Goal: Communication & Community: Answer question/provide support

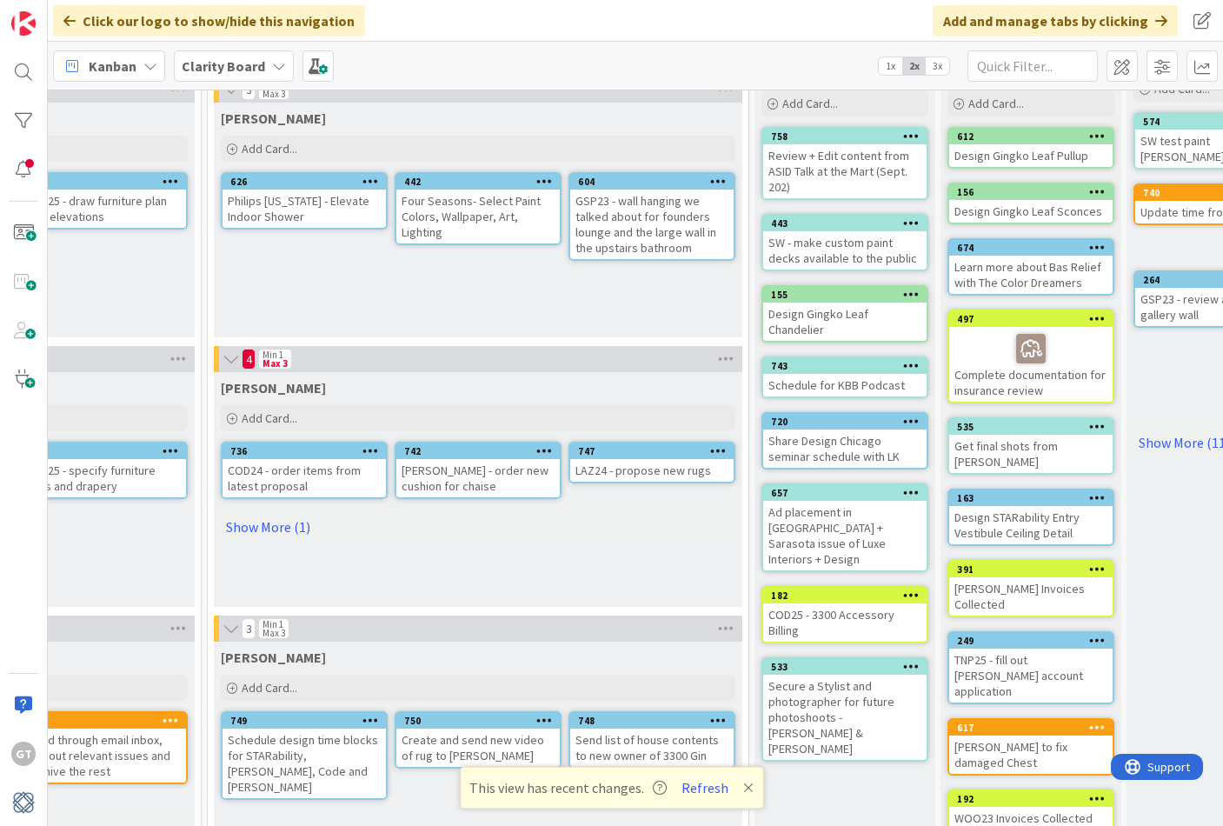
scroll to position [98, 1251]
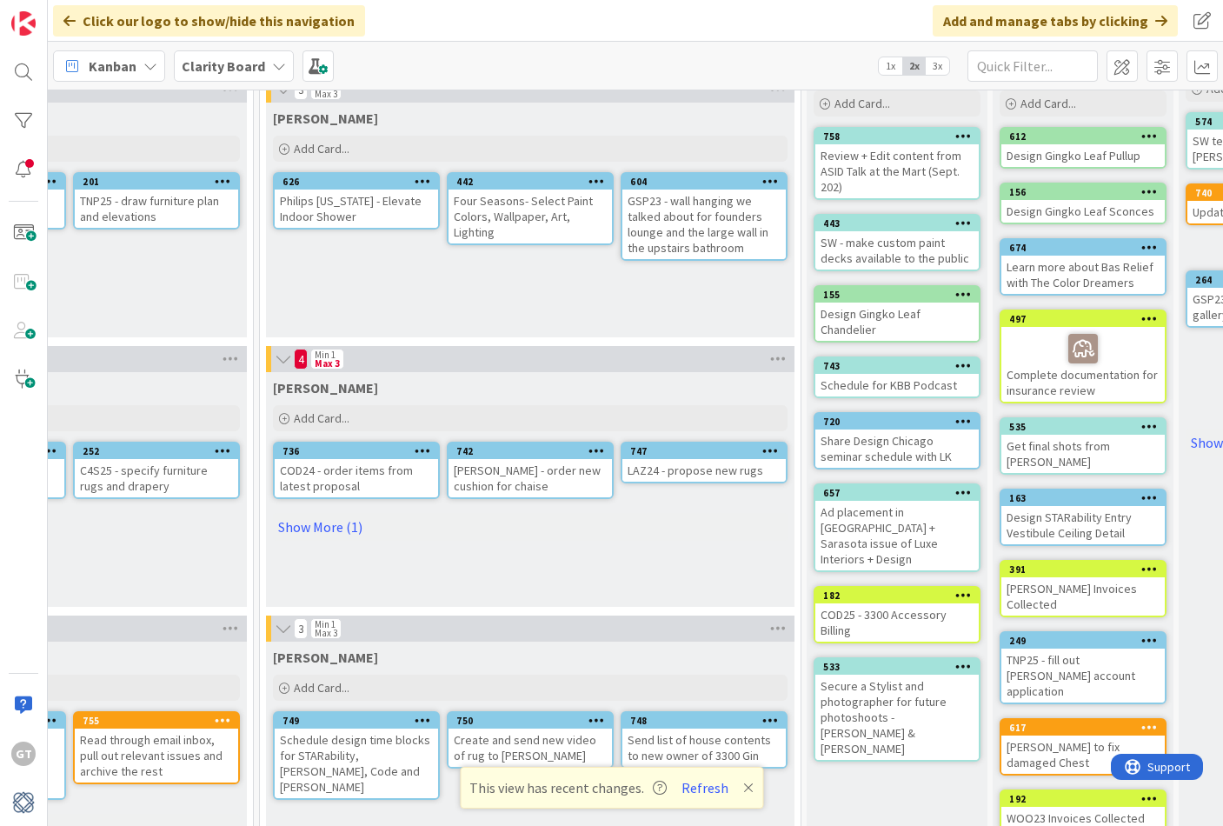
click at [404, 212] on div "Philips [US_STATE] - Elevate Indoor Shower" at bounding box center [356, 208] width 163 height 38
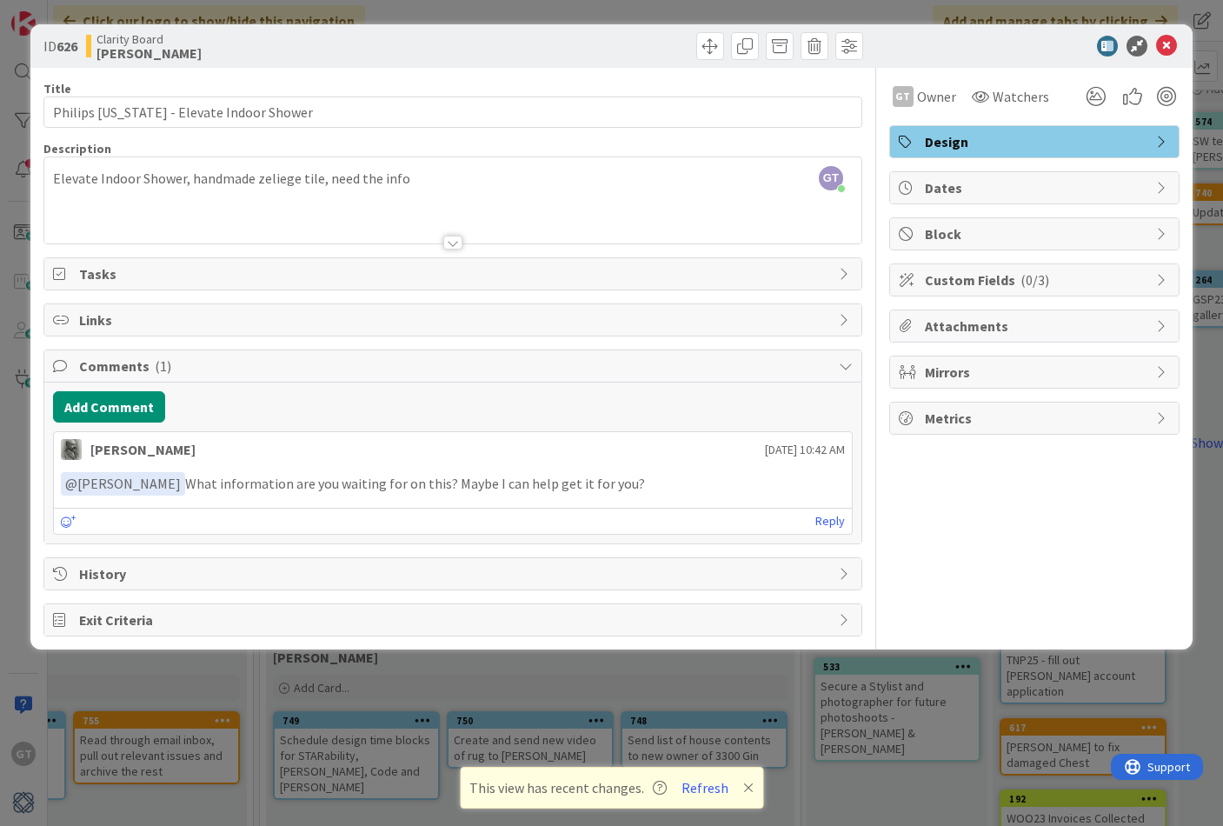
click at [695, 489] on p "﻿ @ [PERSON_NAME] ﻿ What information are you waiting for on this? Maybe I can h…" at bounding box center [453, 483] width 784 height 23
click at [835, 526] on link "Reply" at bounding box center [830, 521] width 30 height 22
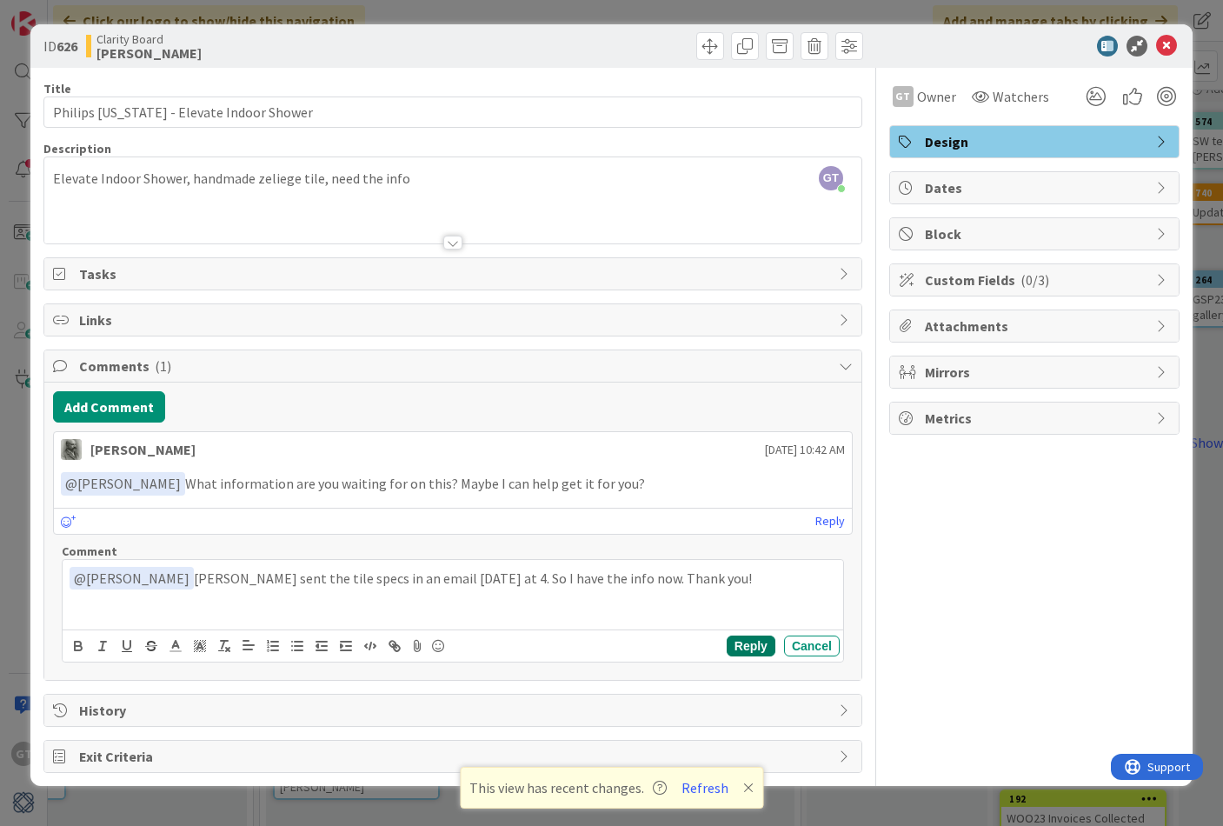
click at [755, 641] on button "Reply" at bounding box center [751, 645] width 49 height 21
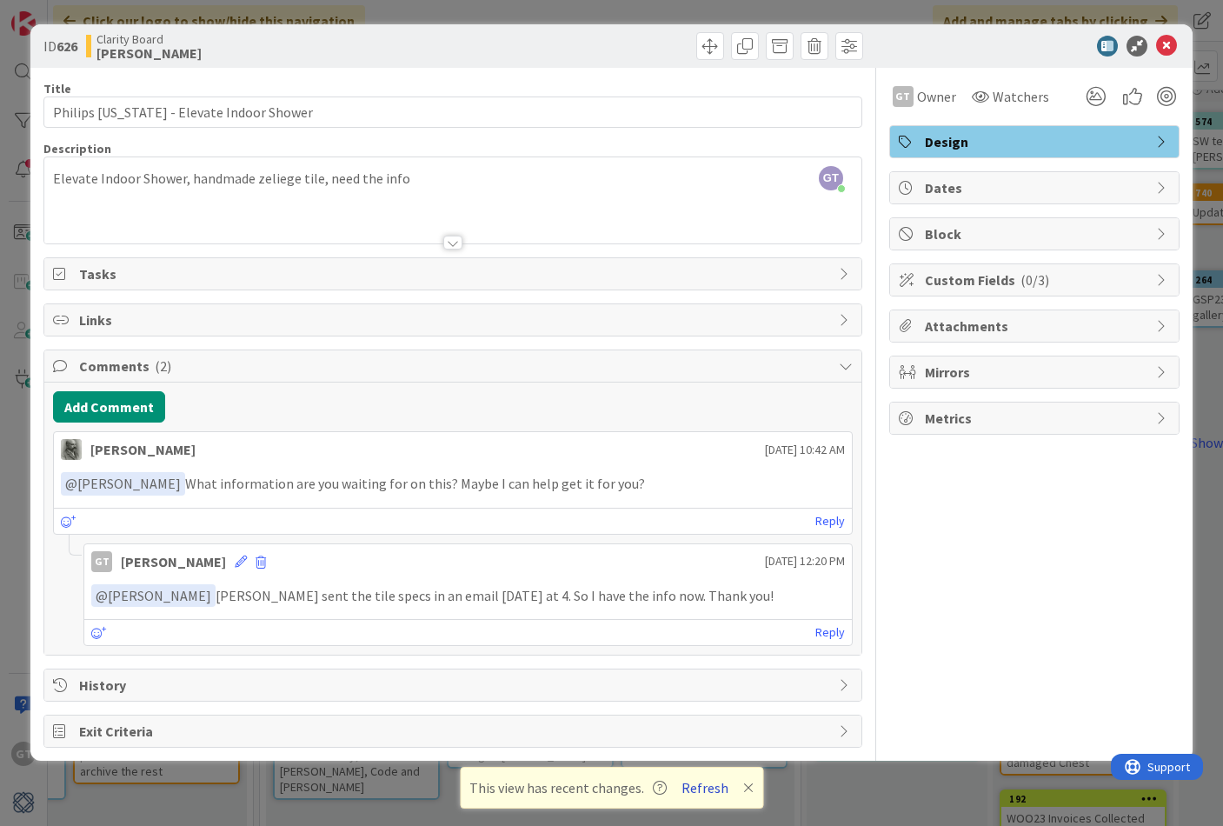
click at [713, 786] on button "Refresh" at bounding box center [704, 787] width 59 height 23
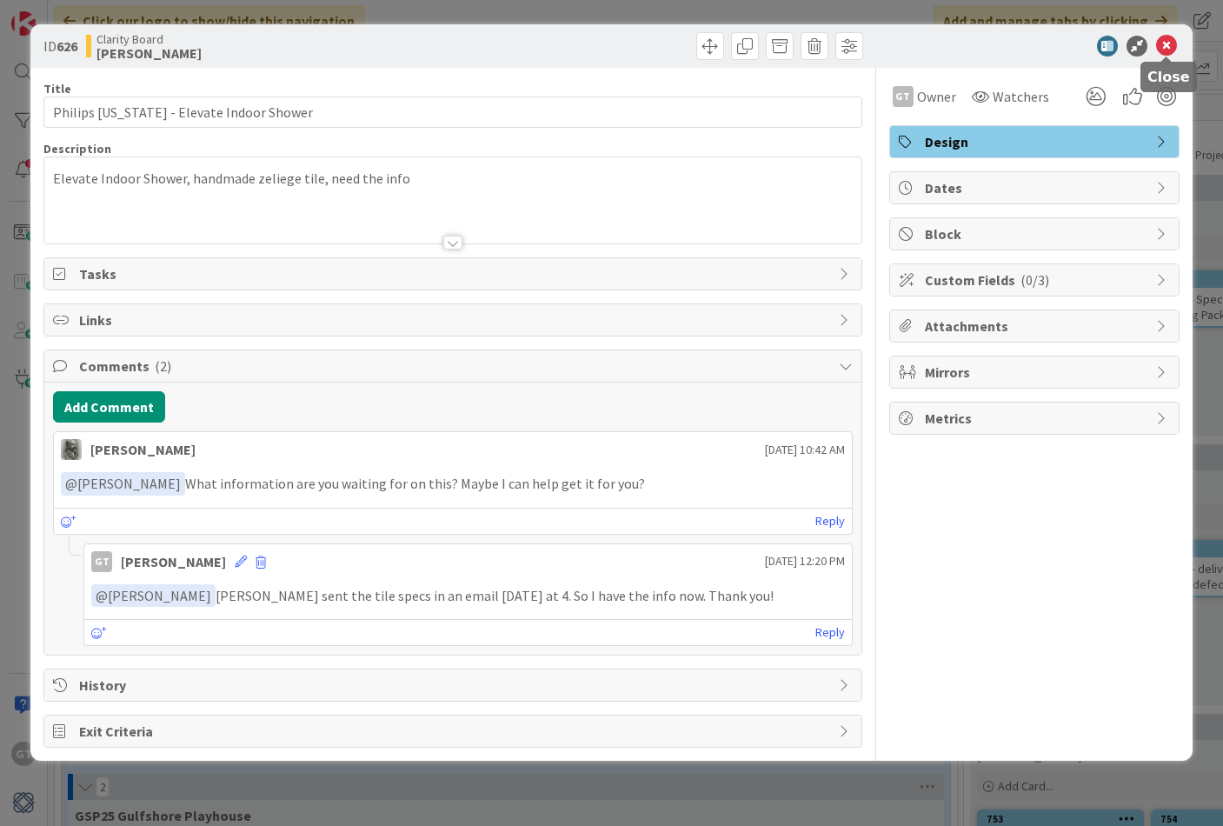
click at [1165, 47] on icon at bounding box center [1166, 46] width 21 height 21
